Goal: Transaction & Acquisition: Purchase product/service

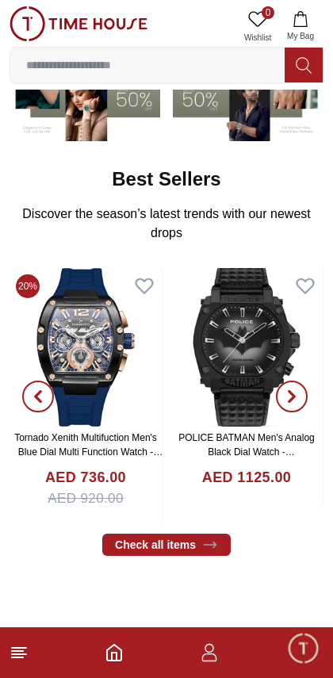
scroll to position [191, 0]
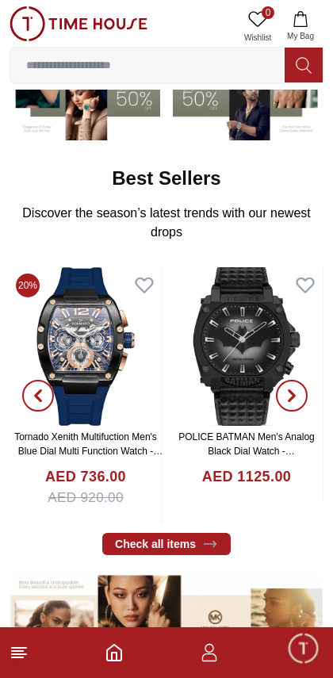
click at [288, 401] on span "button" at bounding box center [292, 396] width 32 height 32
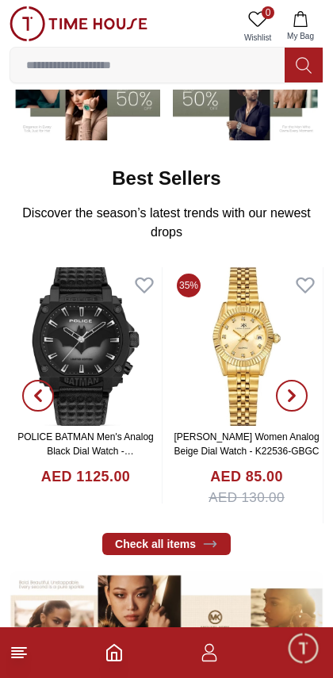
click at [262, 358] on img at bounding box center [246, 346] width 152 height 159
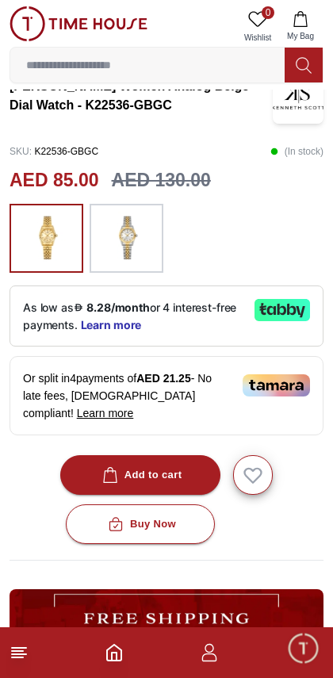
scroll to position [342, 0]
click at [120, 228] on img at bounding box center [127, 239] width 40 height 54
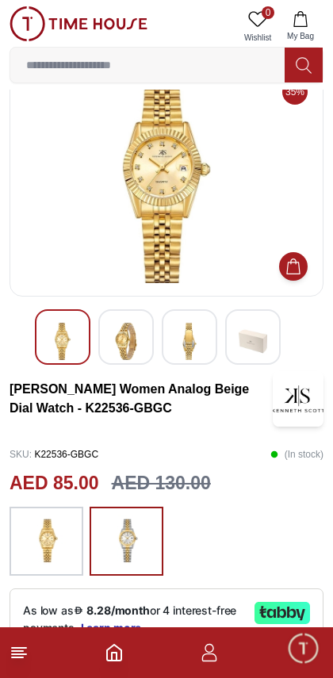
scroll to position [0, 0]
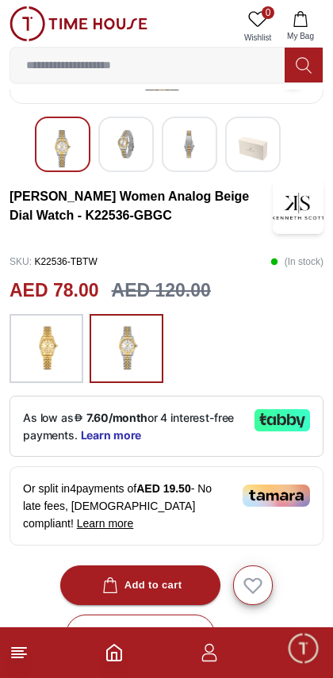
scroll to position [239, 0]
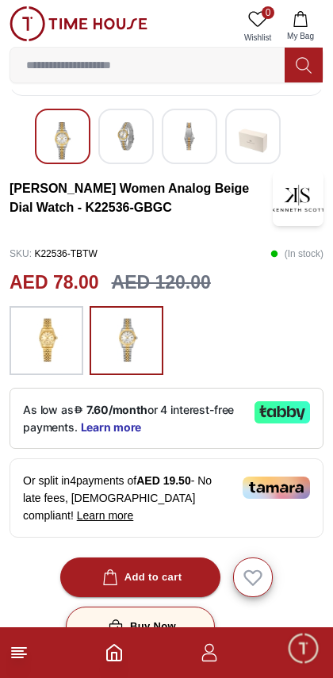
click at [136, 618] on div "Buy Now" at bounding box center [140, 627] width 71 height 18
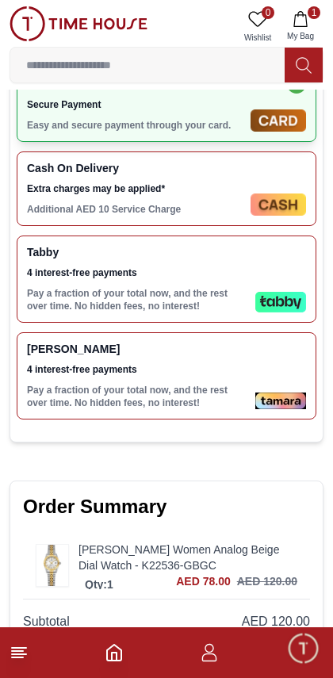
scroll to position [533, 0]
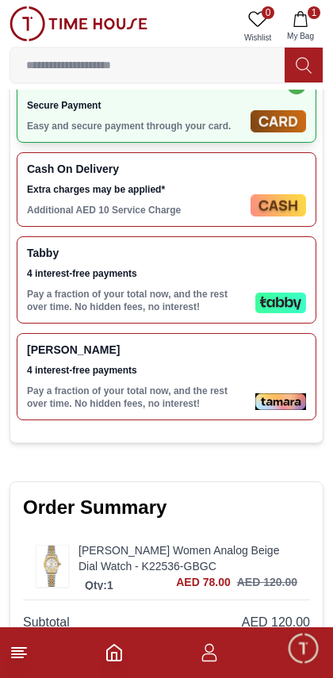
click at [79, 286] on div "Tabby 4 interest-free payments Pay a fraction of your total now, and the rest o…" at bounding box center [138, 280] width 222 height 67
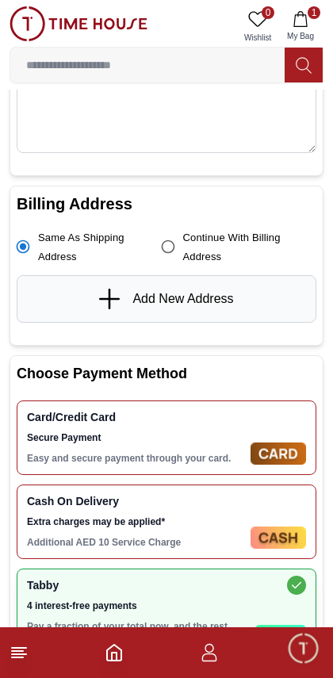
scroll to position [0, 0]
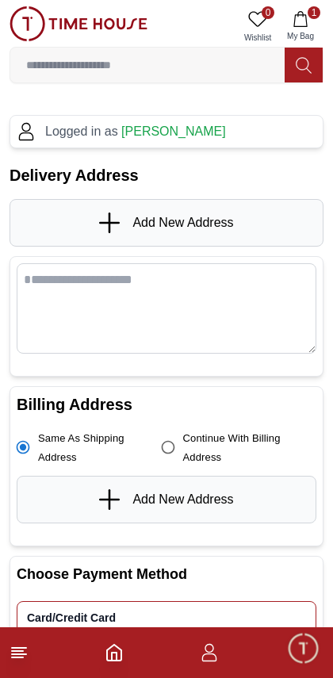
click at [143, 124] on span "[PERSON_NAME]" at bounding box center [173, 130] width 105 height 13
click at [154, 129] on span "[PERSON_NAME]" at bounding box center [173, 130] width 105 height 13
click at [48, 129] on p "Logged in as Luqman Ahmad" at bounding box center [135, 131] width 181 height 19
click at [45, 133] on p "Logged in as Luqman Ahmad" at bounding box center [135, 131] width 181 height 19
click at [36, 128] on div "Logged in as Luqman Ahmad" at bounding box center [167, 131] width 300 height 19
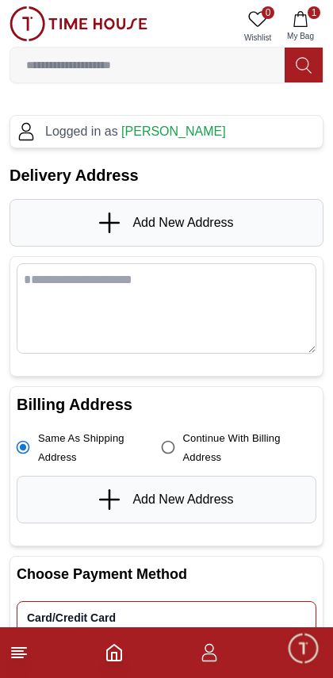
click at [205, 657] on icon "button" at bounding box center [209, 652] width 19 height 19
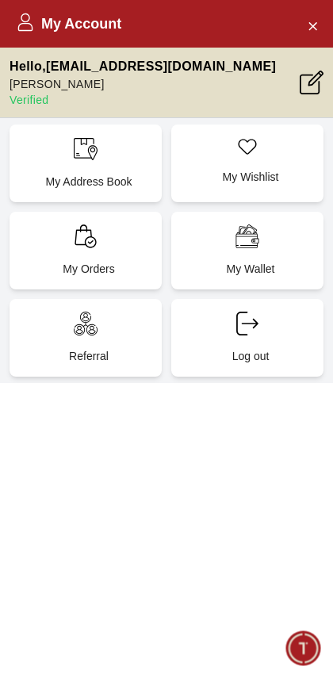
click at [70, 68] on p "Hello , luqmana598@gmail.com" at bounding box center [143, 66] width 266 height 19
click at [84, 159] on icon at bounding box center [86, 149] width 24 height 24
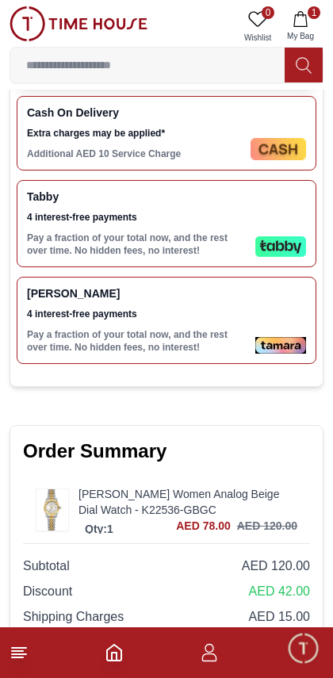
scroll to position [589, 0]
click at [86, 227] on div "Tabby 4 interest-free payments Pay a fraction of your total now, and the rest o…" at bounding box center [138, 223] width 222 height 67
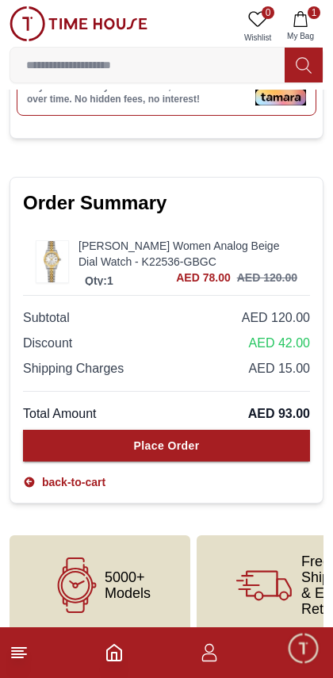
scroll to position [857, 0]
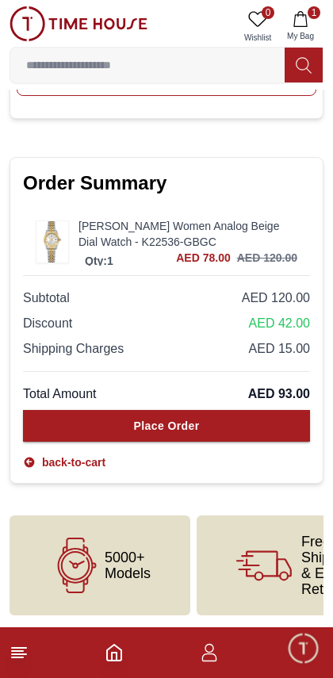
click at [288, 388] on span "AED 93.00" at bounding box center [279, 393] width 62 height 19
click at [304, 353] on span "AED 15.00" at bounding box center [279, 348] width 61 height 19
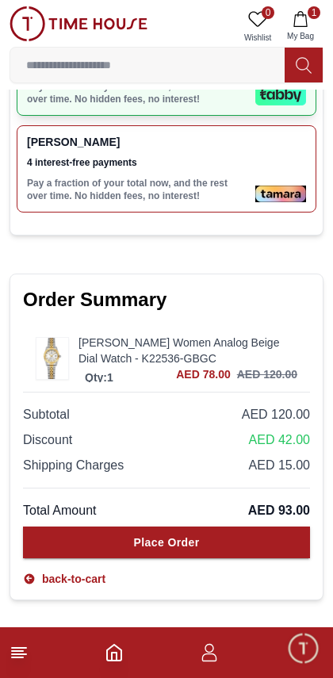
scroll to position [740, 0]
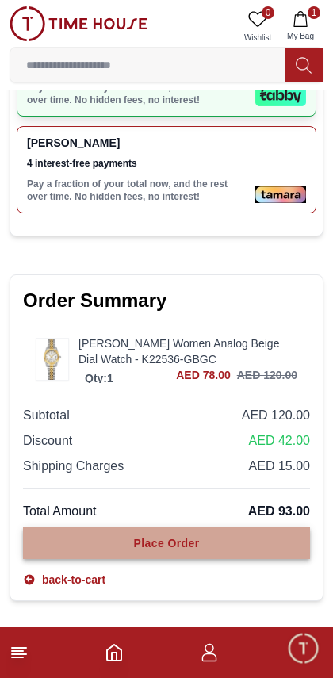
click at [234, 544] on button "Place Order" at bounding box center [166, 543] width 287 height 32
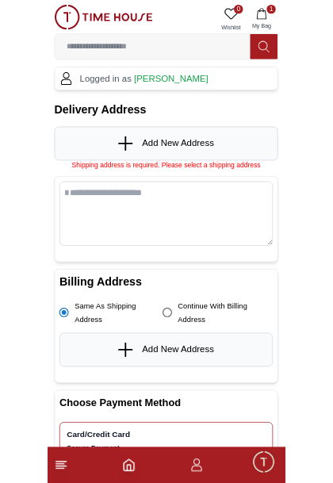
scroll to position [0, 0]
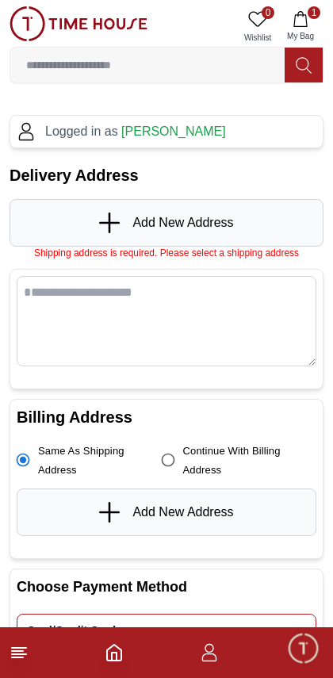
click at [101, 223] on icon at bounding box center [109, 223] width 21 height 2
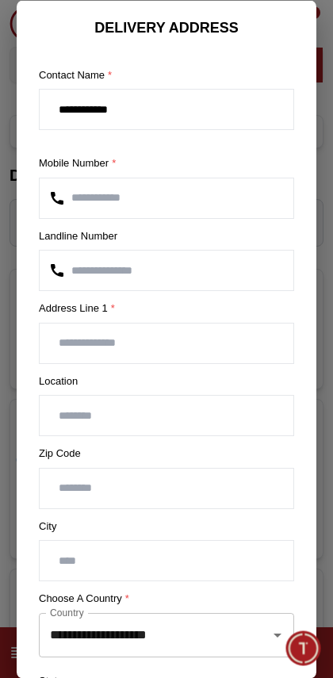
click at [100, 272] on input "number" at bounding box center [167, 270] width 254 height 40
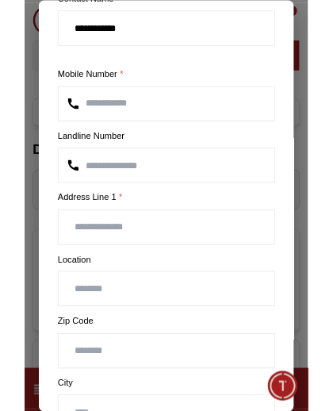
scroll to position [79, 0]
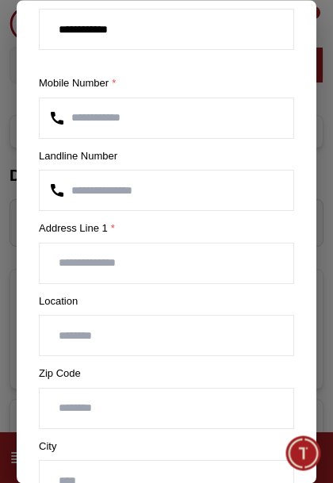
click at [73, 266] on input "text" at bounding box center [167, 263] width 254 height 40
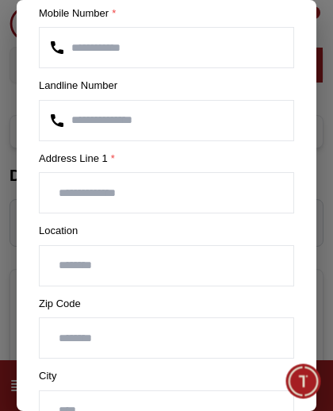
scroll to position [150, 0]
click at [86, 269] on input "text" at bounding box center [167, 266] width 254 height 40
click at [69, 192] on input "text" at bounding box center [167, 193] width 254 height 40
click at [89, 262] on input "text" at bounding box center [167, 266] width 254 height 40
click at [193, 189] on input "**********" at bounding box center [167, 193] width 254 height 40
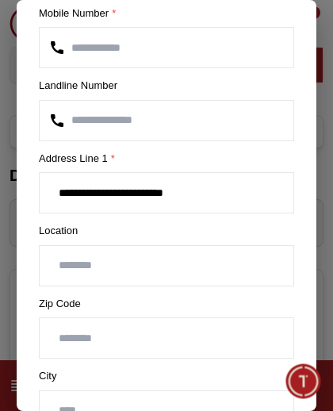
click at [137, 192] on input "**********" at bounding box center [167, 193] width 254 height 40
click at [150, 191] on input "**********" at bounding box center [167, 193] width 254 height 40
click at [146, 191] on input "**********" at bounding box center [167, 193] width 254 height 40
click at [159, 189] on input "**********" at bounding box center [167, 193] width 254 height 40
click at [205, 188] on input "**********" at bounding box center [167, 193] width 254 height 40
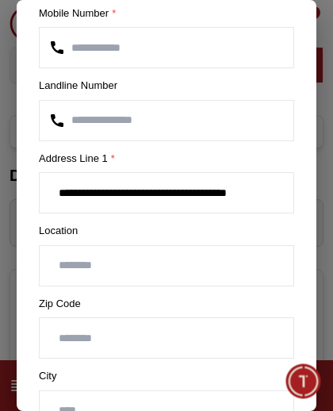
type input "**********"
click at [74, 263] on input "text" at bounding box center [167, 266] width 254 height 40
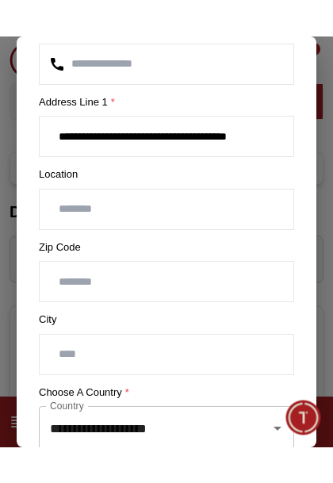
scroll to position [244, 0]
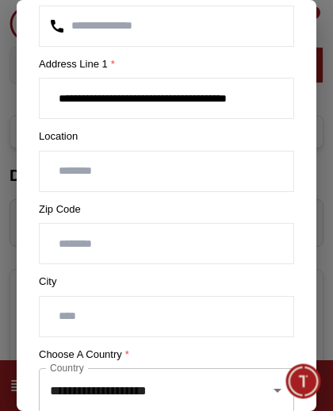
click at [82, 248] on input "number" at bounding box center [167, 244] width 254 height 40
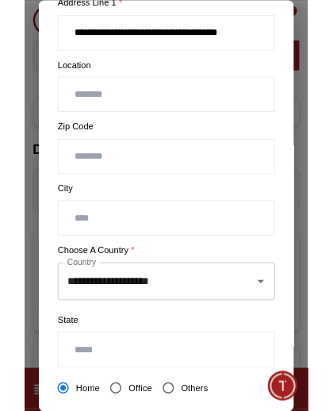
scroll to position [316, 0]
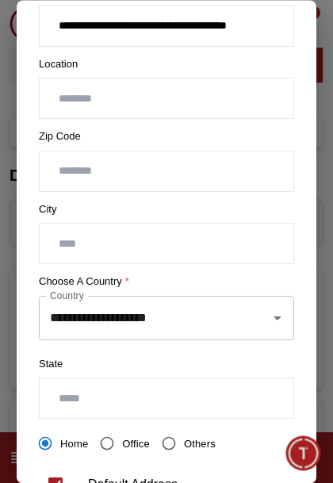
type input "*****"
click at [75, 244] on input "text" at bounding box center [167, 244] width 254 height 40
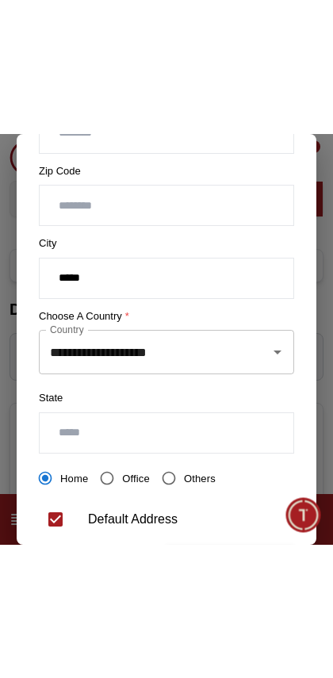
scroll to position [420, 0]
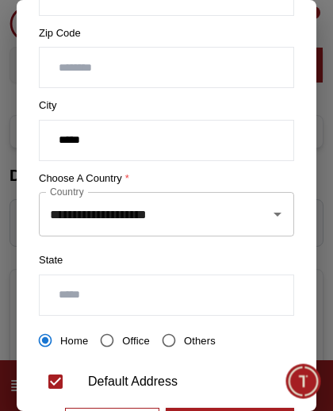
type input "*****"
click at [117, 220] on input "**********" at bounding box center [144, 214] width 197 height 30
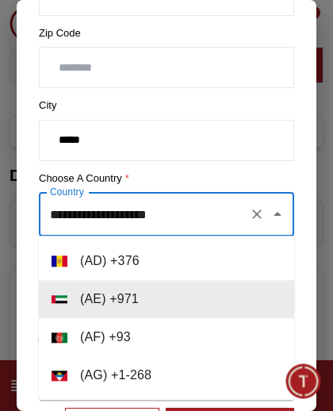
click at [81, 216] on input "**********" at bounding box center [144, 214] width 197 height 30
click at [20, 241] on section "**********" at bounding box center [167, 25] width 300 height 859
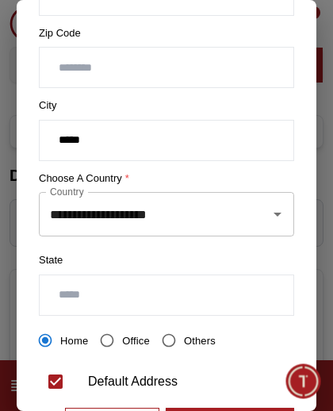
scroll to position [229, 0]
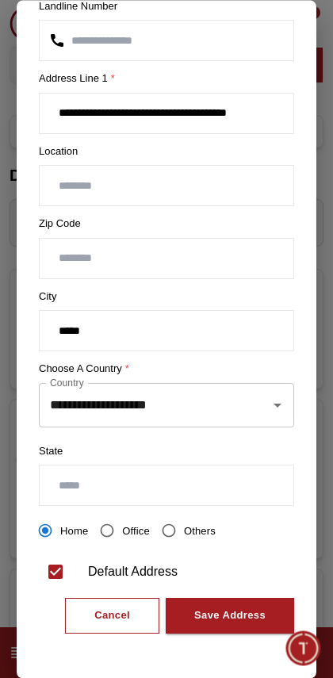
click at [220, 468] on input "text" at bounding box center [167, 486] width 254 height 40
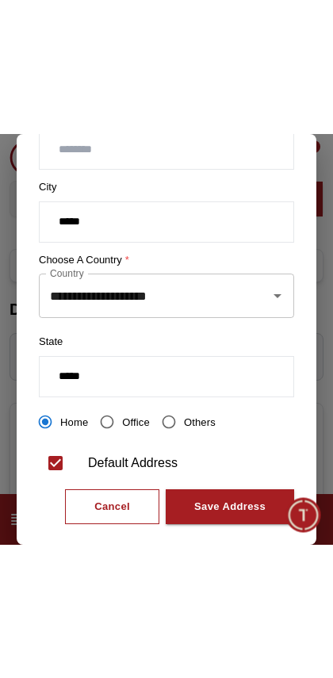
scroll to position [495, 0]
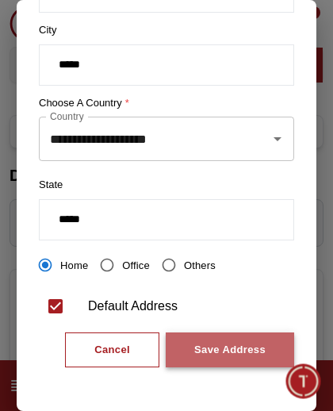
type input "*****"
click at [245, 350] on div "Save Address" at bounding box center [229, 350] width 71 height 18
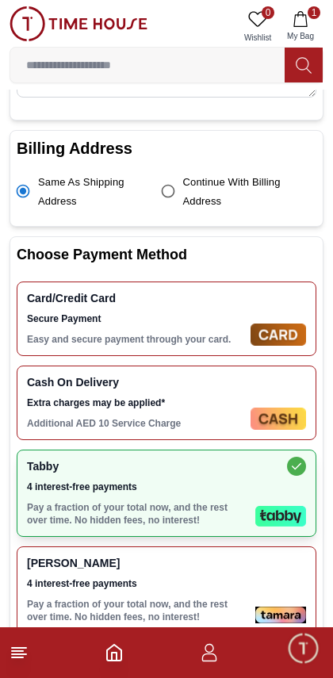
scroll to position [420, 0]
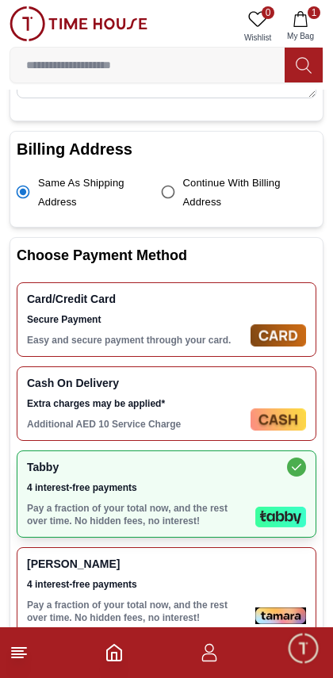
click at [89, 397] on span "Extra charges may be applied*" at bounding box center [135, 403] width 217 height 13
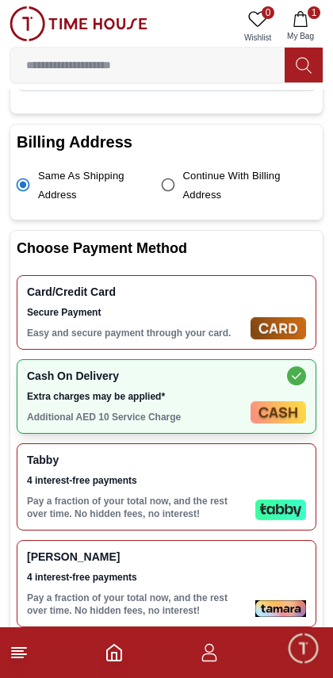
scroll to position [423, 0]
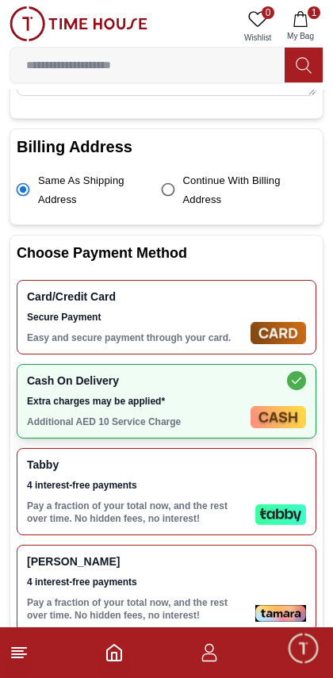
click at [67, 320] on span "Secure Payment" at bounding box center [135, 317] width 217 height 13
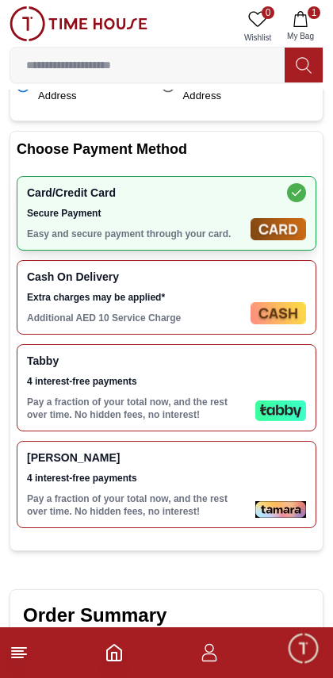
scroll to position [525, 0]
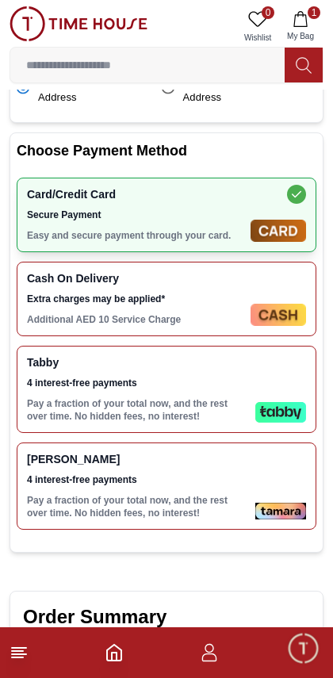
click at [106, 402] on p "Pay a fraction of your total now, and the rest over time. No hidden fees, no in…" at bounding box center [138, 409] width 222 height 25
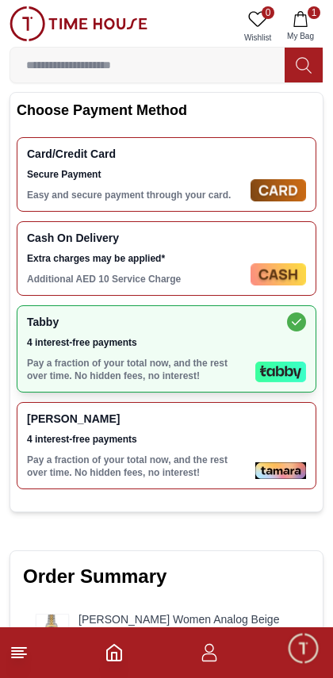
scroll to position [566, 0]
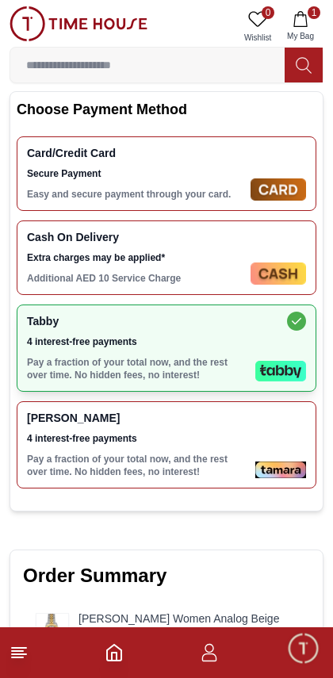
click at [124, 448] on div "Tamara 4 interest-free payments Pay a fraction of your total now, and the rest …" at bounding box center [138, 444] width 222 height 67
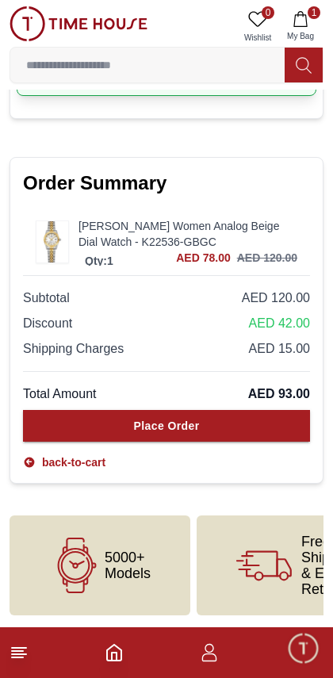
scroll to position [958, 0]
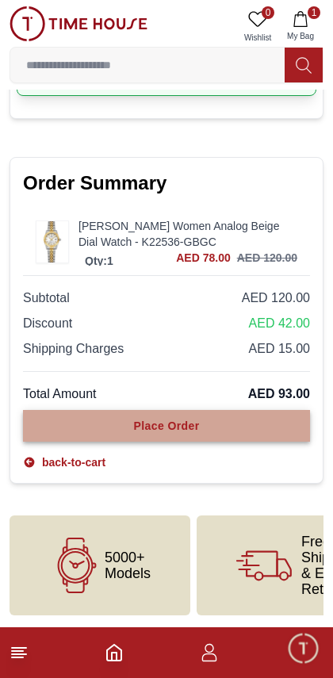
click at [113, 427] on button "Place Order" at bounding box center [166, 426] width 287 height 32
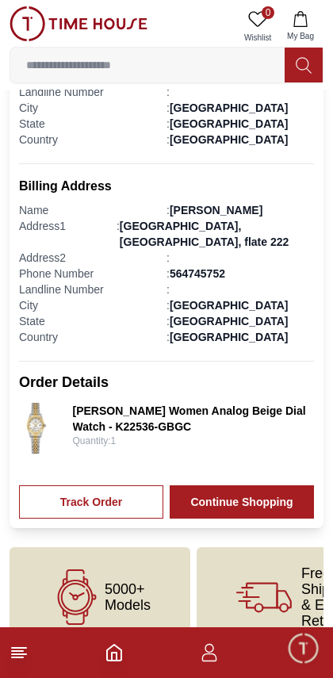
scroll to position [473, 0]
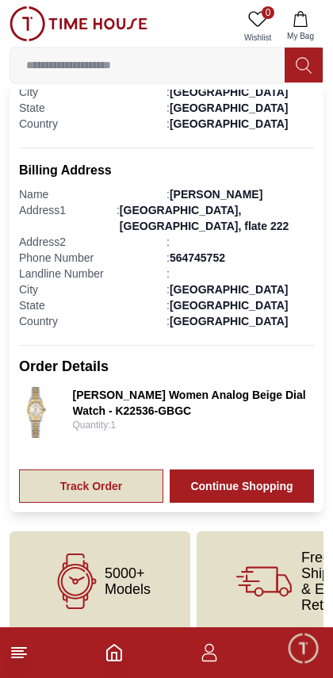
click at [82, 470] on link "Track Order" at bounding box center [91, 485] width 144 height 33
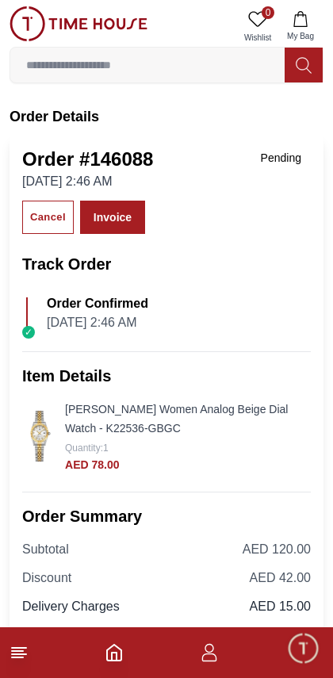
click at [44, 424] on img at bounding box center [40, 436] width 36 height 51
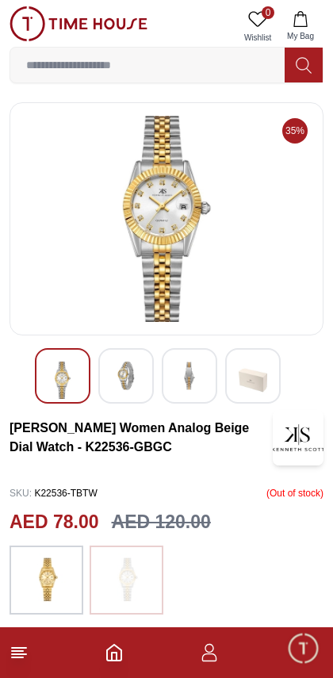
click at [121, 383] on img at bounding box center [126, 375] width 29 height 29
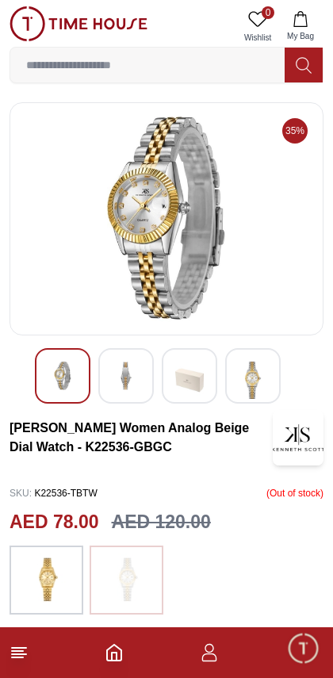
click at [121, 384] on img at bounding box center [126, 375] width 29 height 29
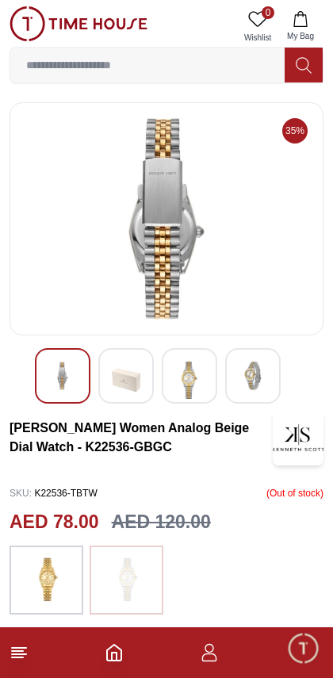
click at [186, 378] on img at bounding box center [189, 379] width 29 height 37
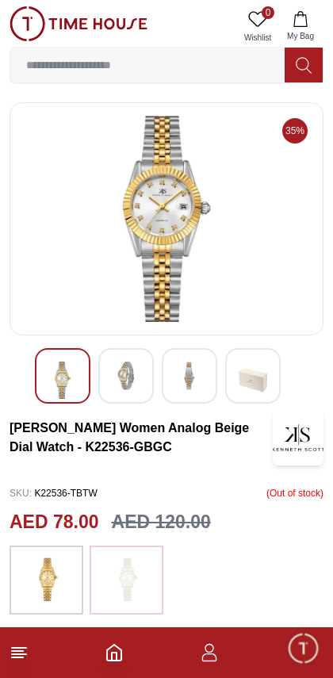
click at [59, 383] on img at bounding box center [62, 379] width 29 height 37
click at [120, 377] on img at bounding box center [126, 375] width 29 height 29
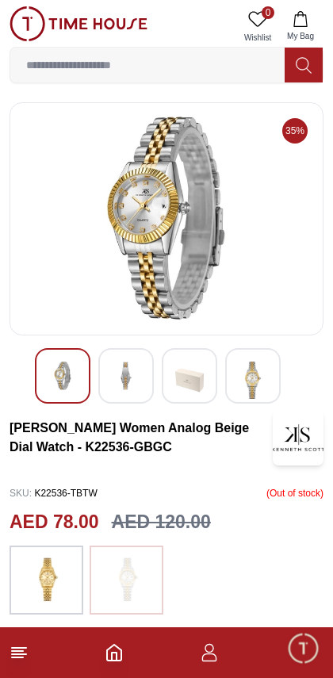
click at [148, 268] on img at bounding box center [166, 219] width 287 height 206
click at [144, 264] on img at bounding box center [166, 219] width 287 height 206
click at [147, 266] on img at bounding box center [166, 219] width 287 height 206
click at [147, 267] on img at bounding box center [166, 219] width 287 height 206
click at [147, 264] on img at bounding box center [166, 219] width 287 height 206
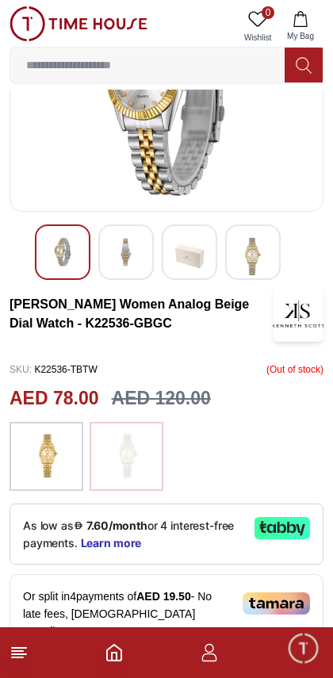
scroll to position [125, 0]
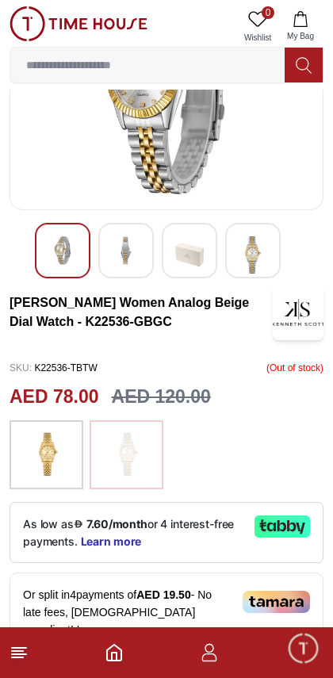
click at [47, 461] on img at bounding box center [47, 455] width 40 height 54
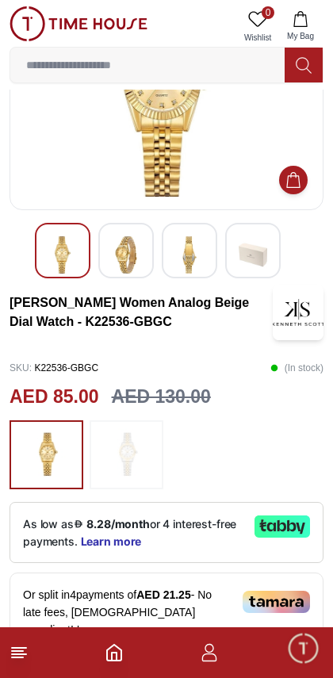
click at [118, 459] on img at bounding box center [127, 455] width 40 height 54
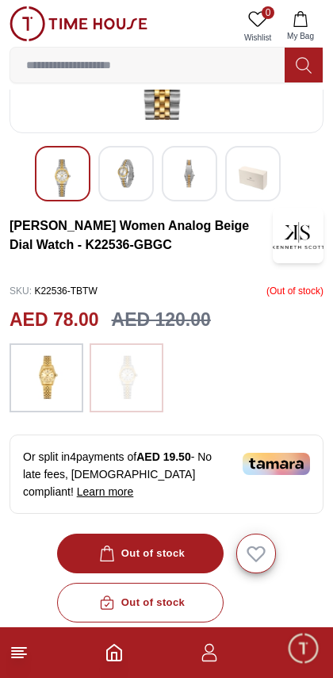
scroll to position [216, 0]
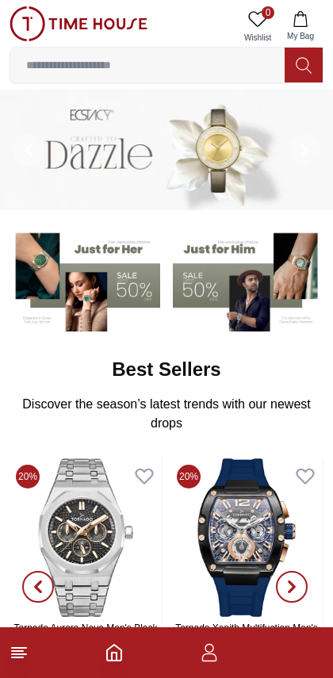
click at [105, 661] on icon "Home" at bounding box center [114, 652] width 19 height 19
click at [208, 658] on icon "button" at bounding box center [209, 652] width 19 height 19
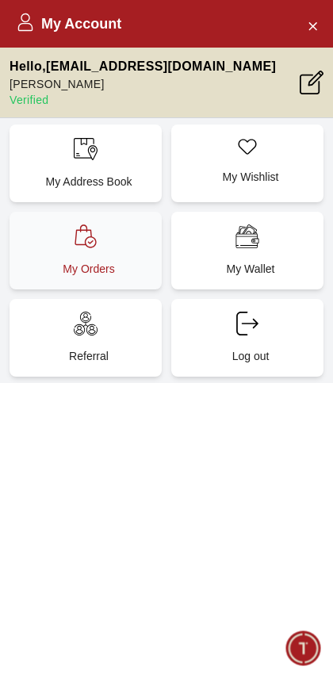
click at [100, 252] on div "My Orders" at bounding box center [86, 251] width 152 height 78
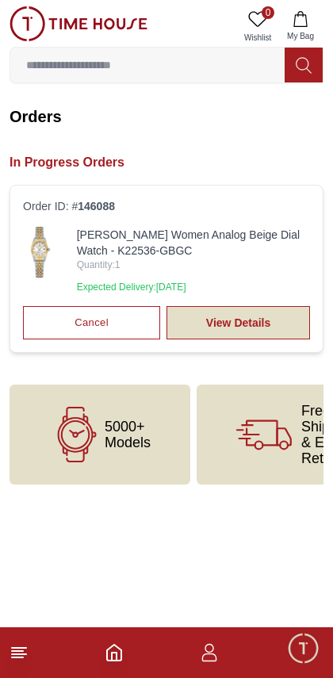
click at [211, 325] on link "View Details" at bounding box center [237, 322] width 143 height 33
click at [205, 322] on link "View Details" at bounding box center [237, 322] width 143 height 33
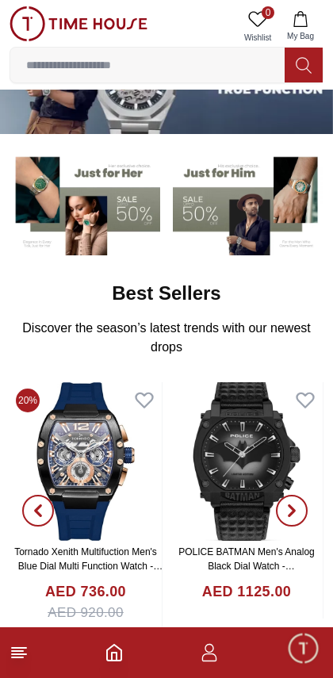
scroll to position [94, 0]
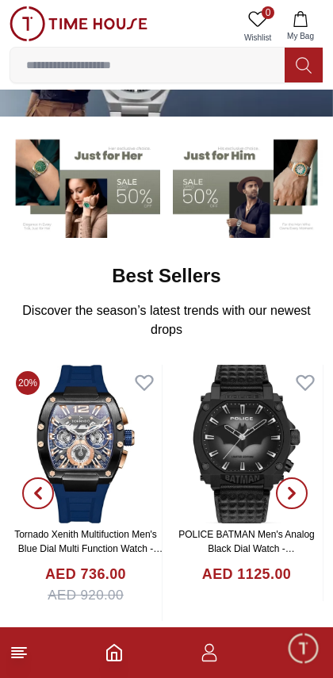
click at [82, 437] on img at bounding box center [86, 444] width 152 height 159
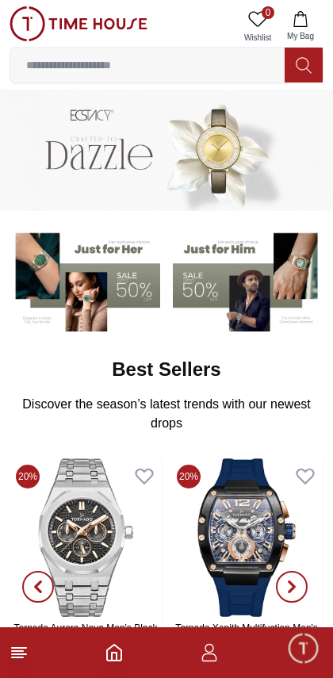
scroll to position [94, 0]
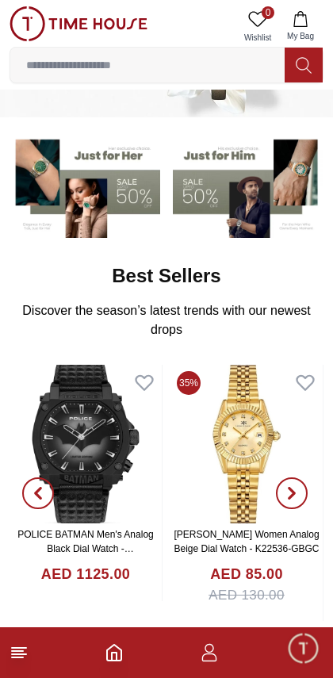
click at [221, 472] on img at bounding box center [246, 444] width 152 height 159
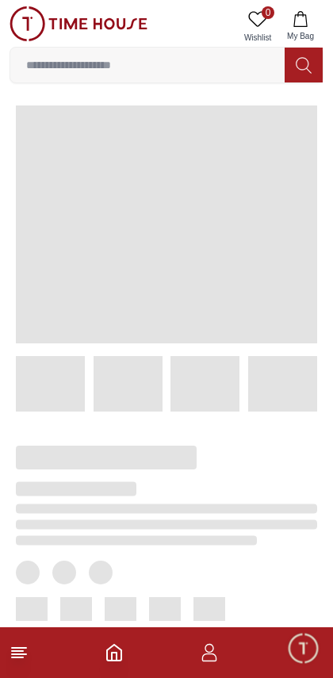
click at [249, 503] on div at bounding box center [153, 574] width 327 height 327
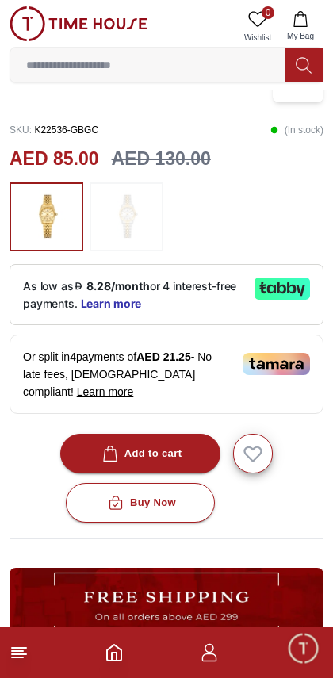
scroll to position [365, 0]
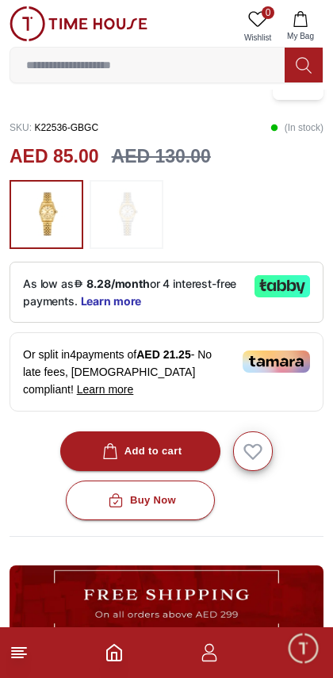
click at [122, 227] on img at bounding box center [127, 215] width 40 height 54
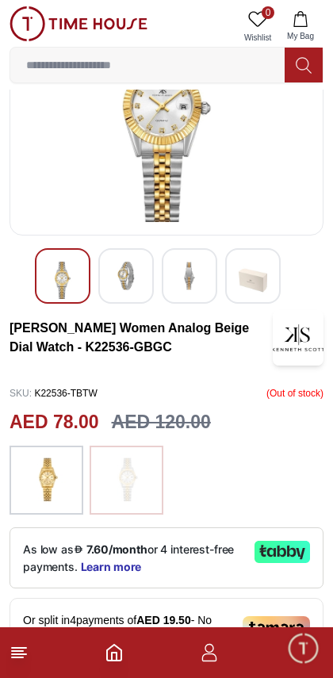
scroll to position [99, 0]
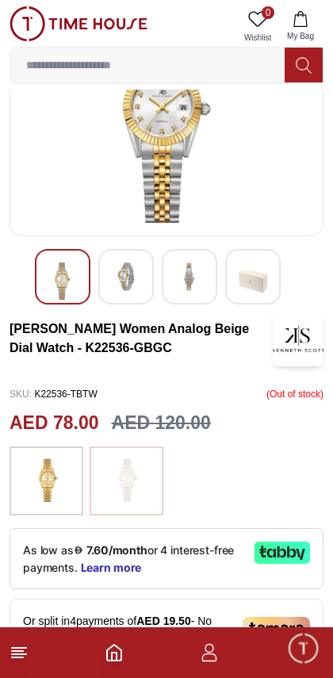
click at [40, 476] on img at bounding box center [47, 481] width 40 height 54
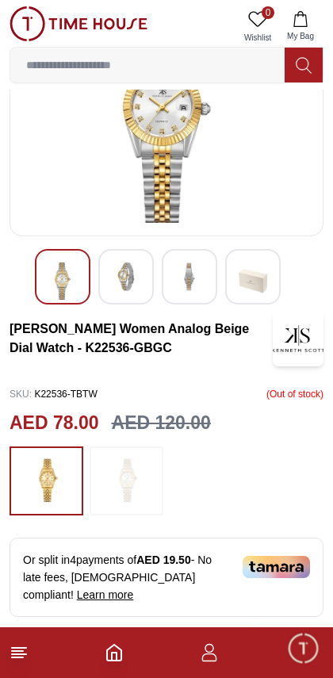
click at [126, 483] on img at bounding box center [127, 481] width 40 height 54
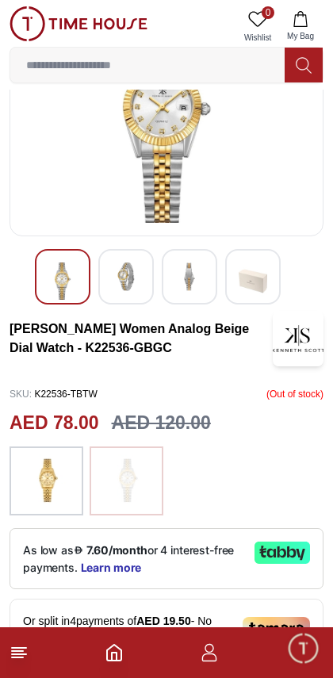
click at [38, 466] on img at bounding box center [47, 481] width 40 height 54
click at [110, 477] on img at bounding box center [127, 481] width 40 height 54
click at [33, 475] on img at bounding box center [47, 481] width 40 height 54
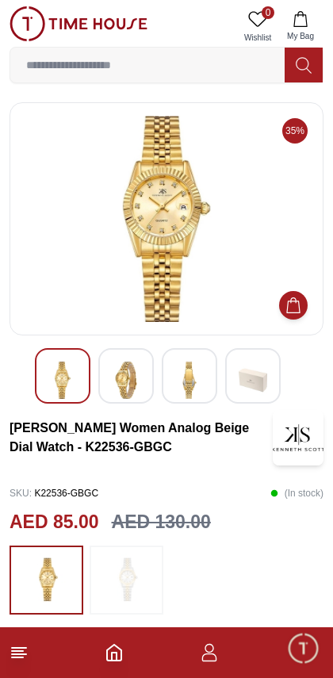
click at [114, 656] on icon "Home" at bounding box center [114, 652] width 19 height 19
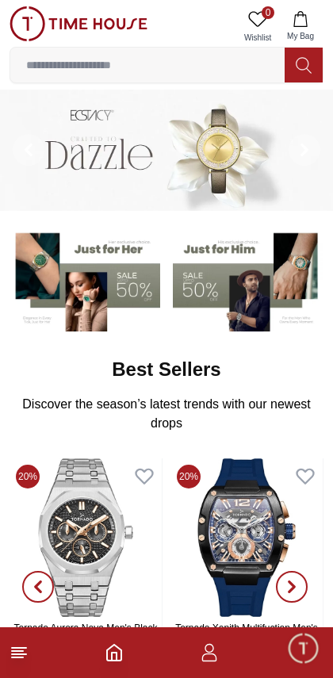
click at [200, 654] on icon "button" at bounding box center [209, 652] width 19 height 19
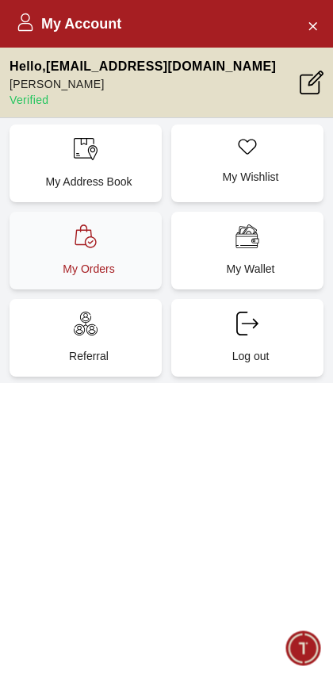
click at [90, 262] on p "My Orders" at bounding box center [88, 269] width 133 height 16
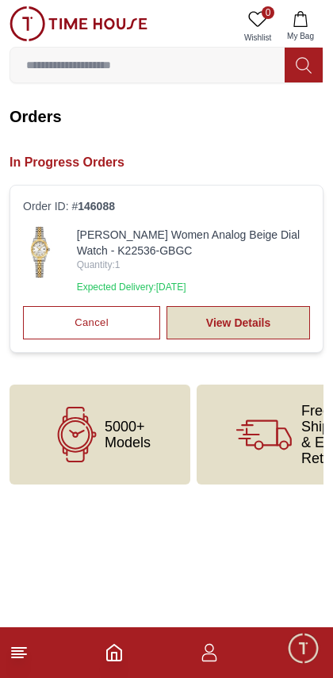
click at [283, 320] on link "View Details" at bounding box center [237, 322] width 143 height 33
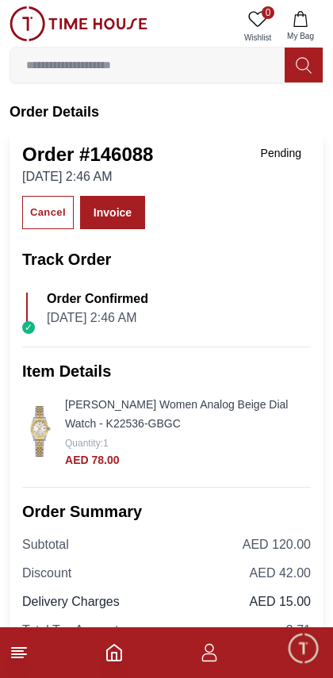
scroll to position [6, 0]
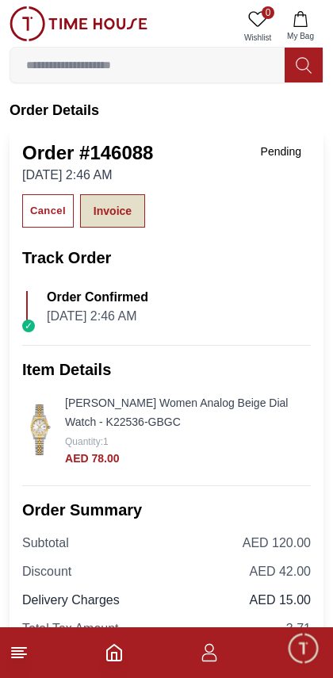
click at [109, 213] on link "Invoice" at bounding box center [112, 210] width 65 height 33
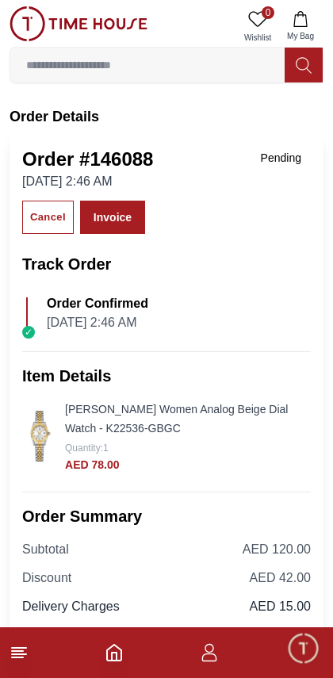
click at [36, 437] on img at bounding box center [40, 436] width 36 height 51
